Goal: Use online tool/utility: Utilize a website feature to perform a specific function

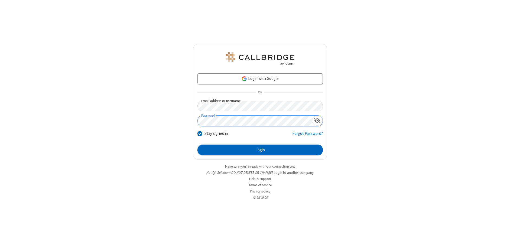
click at [260, 150] on button "Login" at bounding box center [259, 150] width 125 height 11
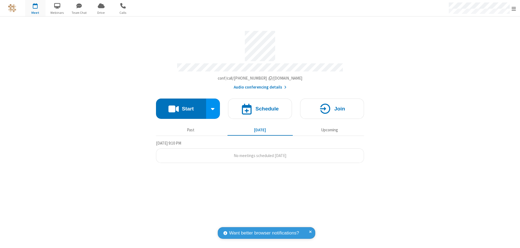
click at [181, 106] on button "Start" at bounding box center [181, 109] width 50 height 20
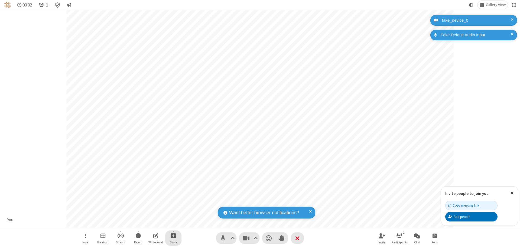
click at [173, 236] on span "Start sharing" at bounding box center [173, 235] width 5 height 7
click at [173, 202] on span "Share additional camera" at bounding box center [176, 203] width 40 height 5
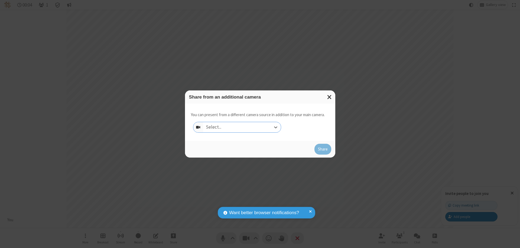
click at [242, 127] on div "Select..." at bounding box center [242, 127] width 78 height 10
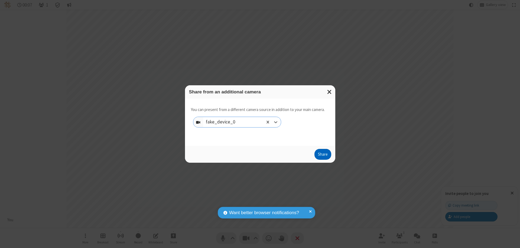
click at [322, 155] on button "Share" at bounding box center [322, 154] width 17 height 11
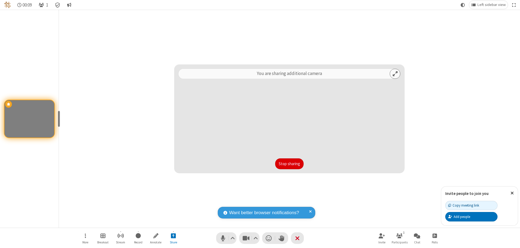
click at [289, 164] on button "Stop sharing" at bounding box center [289, 163] width 28 height 11
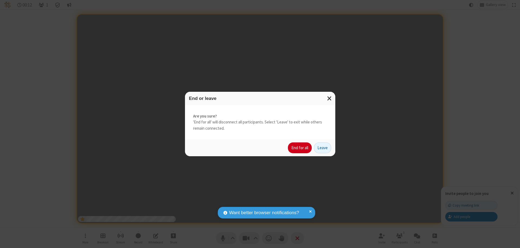
click at [300, 148] on button "End for all" at bounding box center [300, 147] width 24 height 11
